Goal: Task Accomplishment & Management: Manage account settings

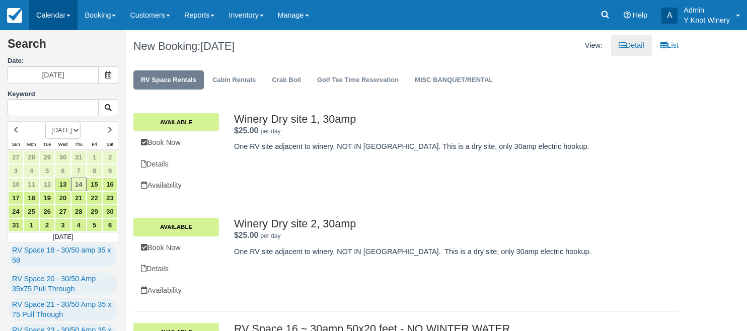
click at [75, 19] on link "Calendar" at bounding box center [53, 15] width 48 height 30
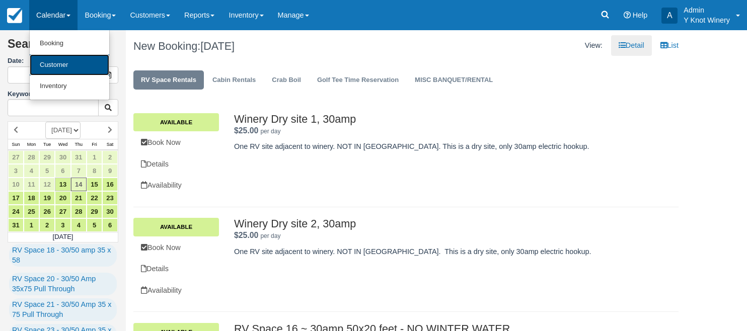
click at [70, 65] on link "Customer" at bounding box center [70, 65] width 80 height 22
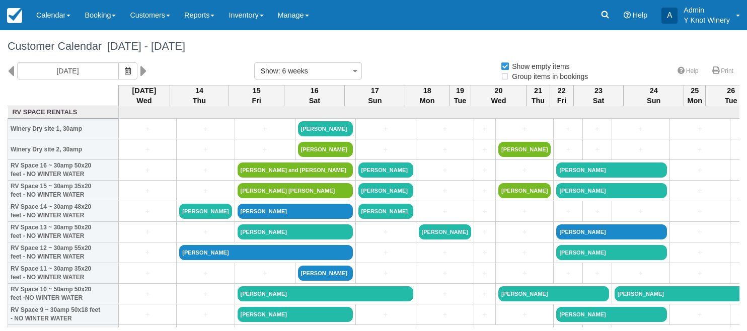
select select
click at [72, 17] on link "Calendar" at bounding box center [53, 15] width 48 height 30
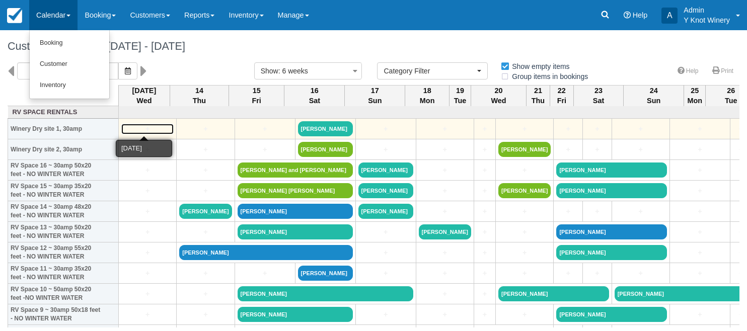
click at [158, 129] on link "+" at bounding box center [147, 129] width 52 height 11
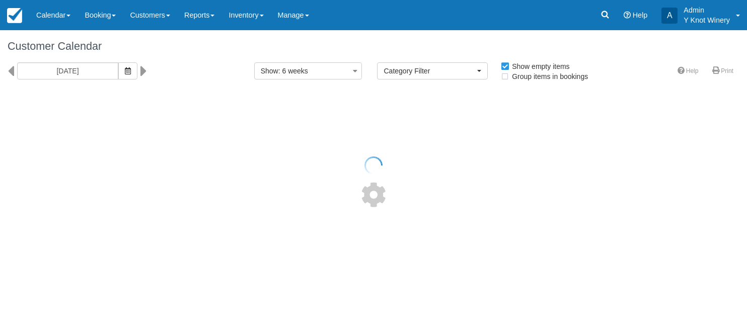
select select
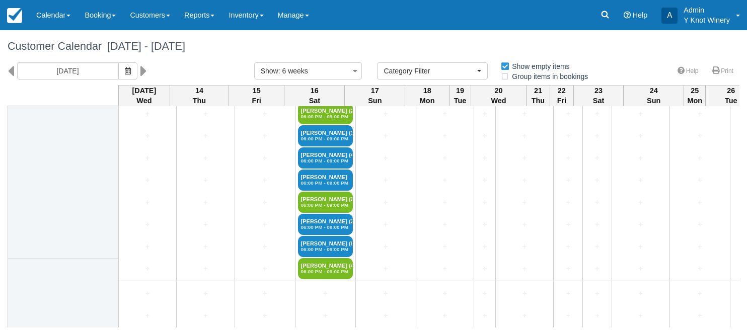
scroll to position [2071, 0]
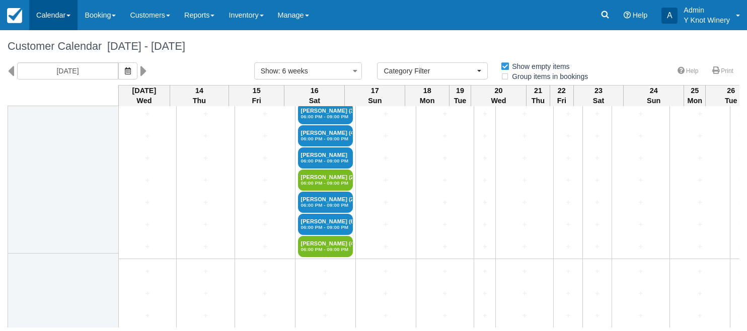
click at [69, 16] on link "Calendar" at bounding box center [53, 15] width 48 height 30
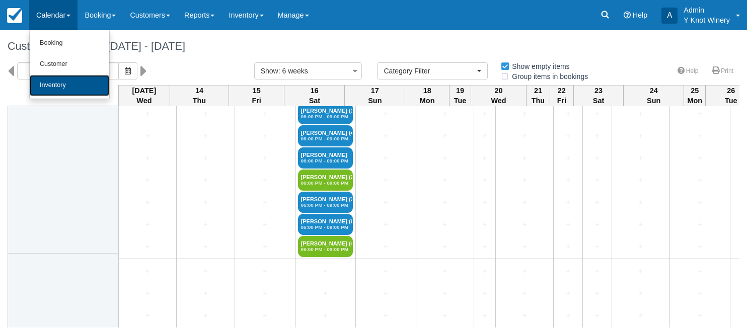
click at [59, 88] on link "Inventory" at bounding box center [70, 85] width 80 height 21
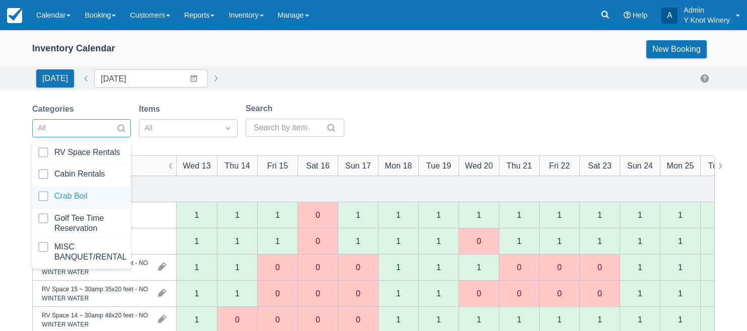
click at [106, 199] on div at bounding box center [81, 198] width 87 height 14
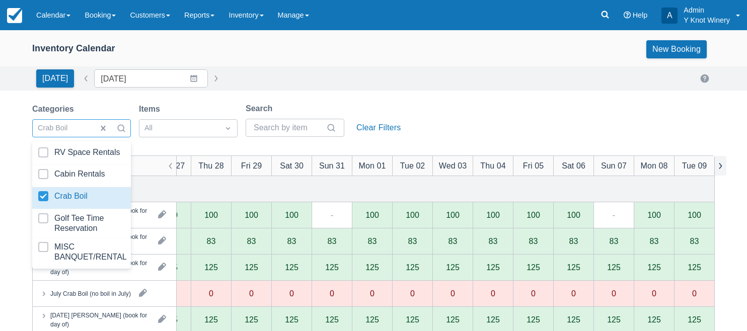
click at [721, 168] on button "button" at bounding box center [721, 166] width 12 height 20
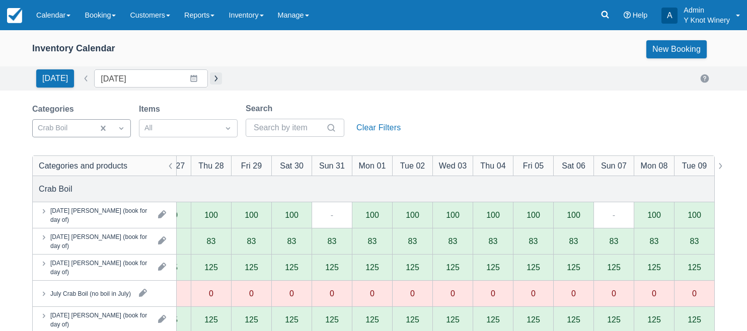
click at [210, 78] on button "button" at bounding box center [216, 79] width 12 height 12
type input "[DATE]"
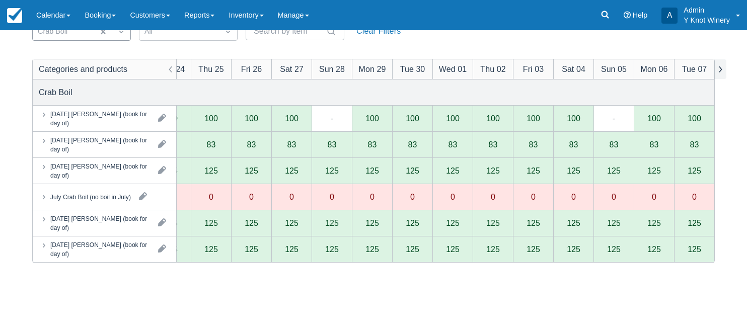
click at [723, 71] on button "button" at bounding box center [721, 69] width 12 height 20
click at [720, 67] on button "button" at bounding box center [721, 69] width 12 height 20
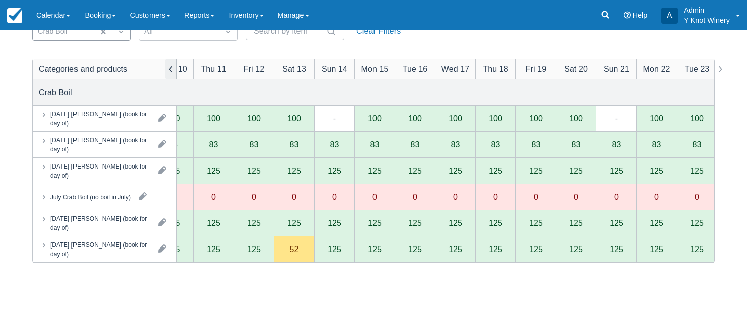
click at [173, 67] on button "button" at bounding box center [171, 69] width 12 height 20
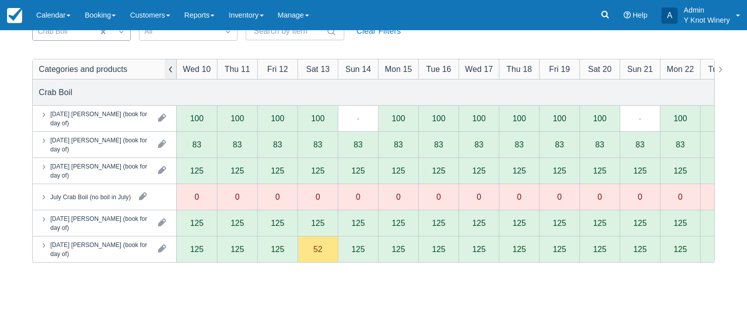
click at [170, 65] on button "button" at bounding box center [171, 69] width 12 height 20
